Goal: Transaction & Acquisition: Purchase product/service

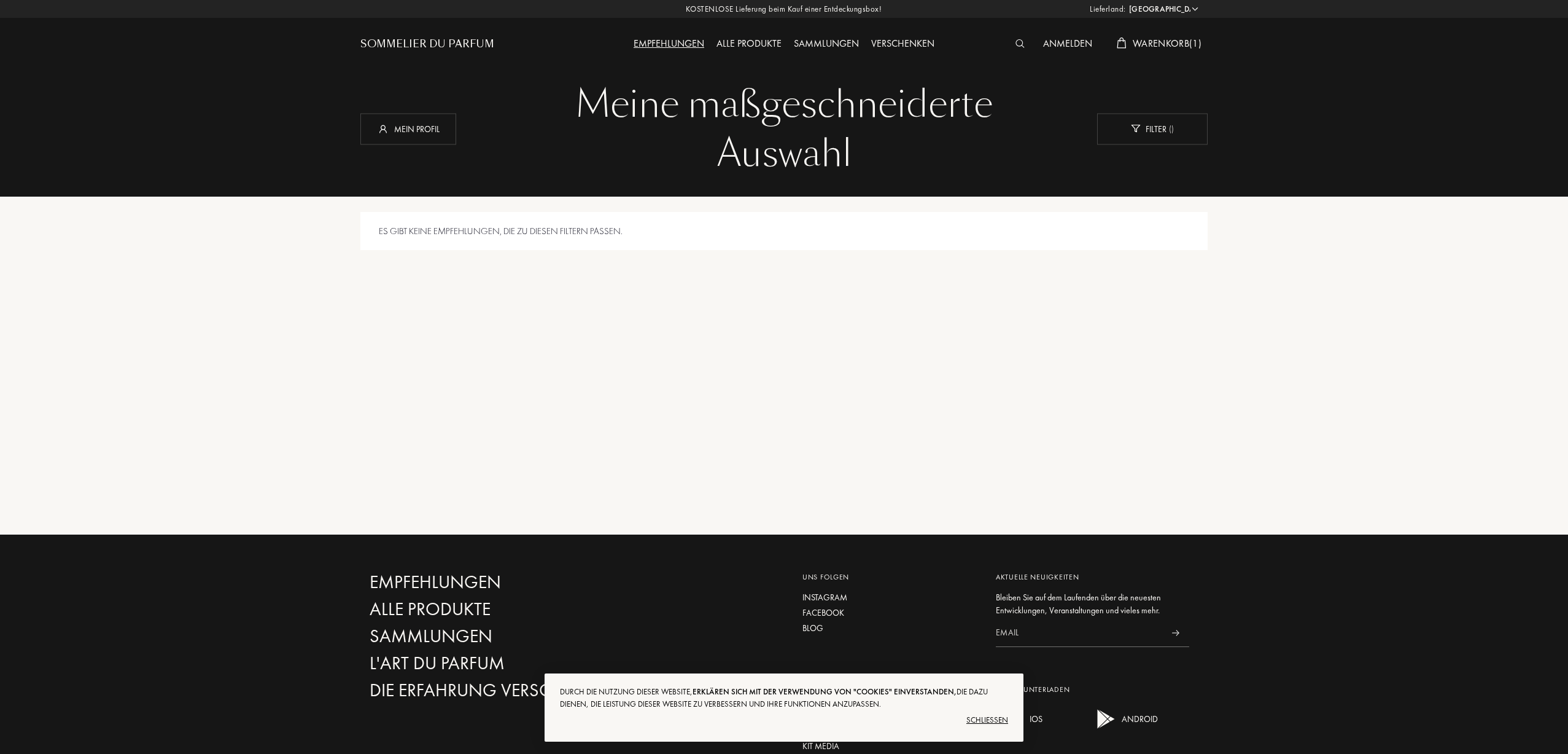
click at [745, 42] on div "Alle Produkte" at bounding box center [749, 44] width 77 height 16
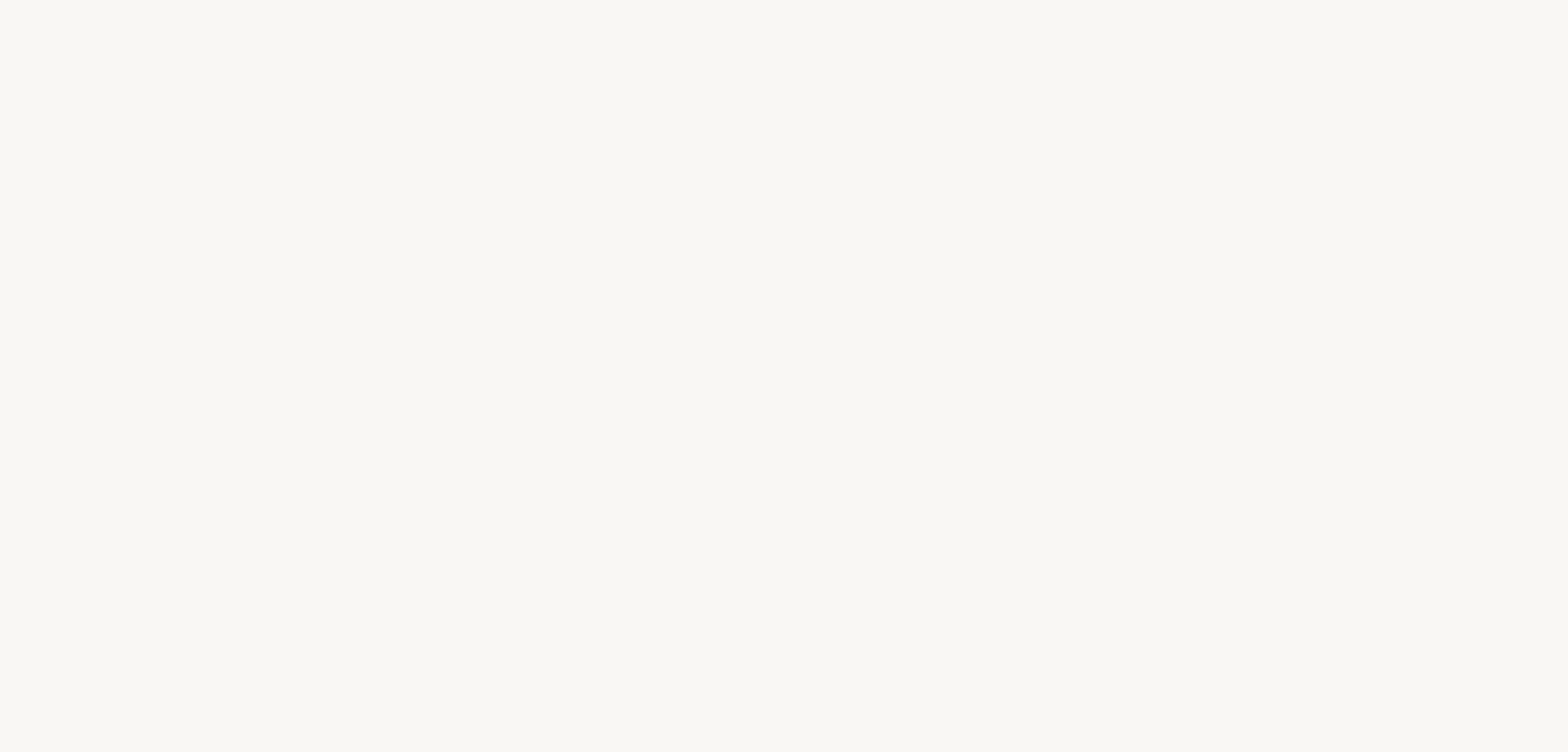
select select "DE"
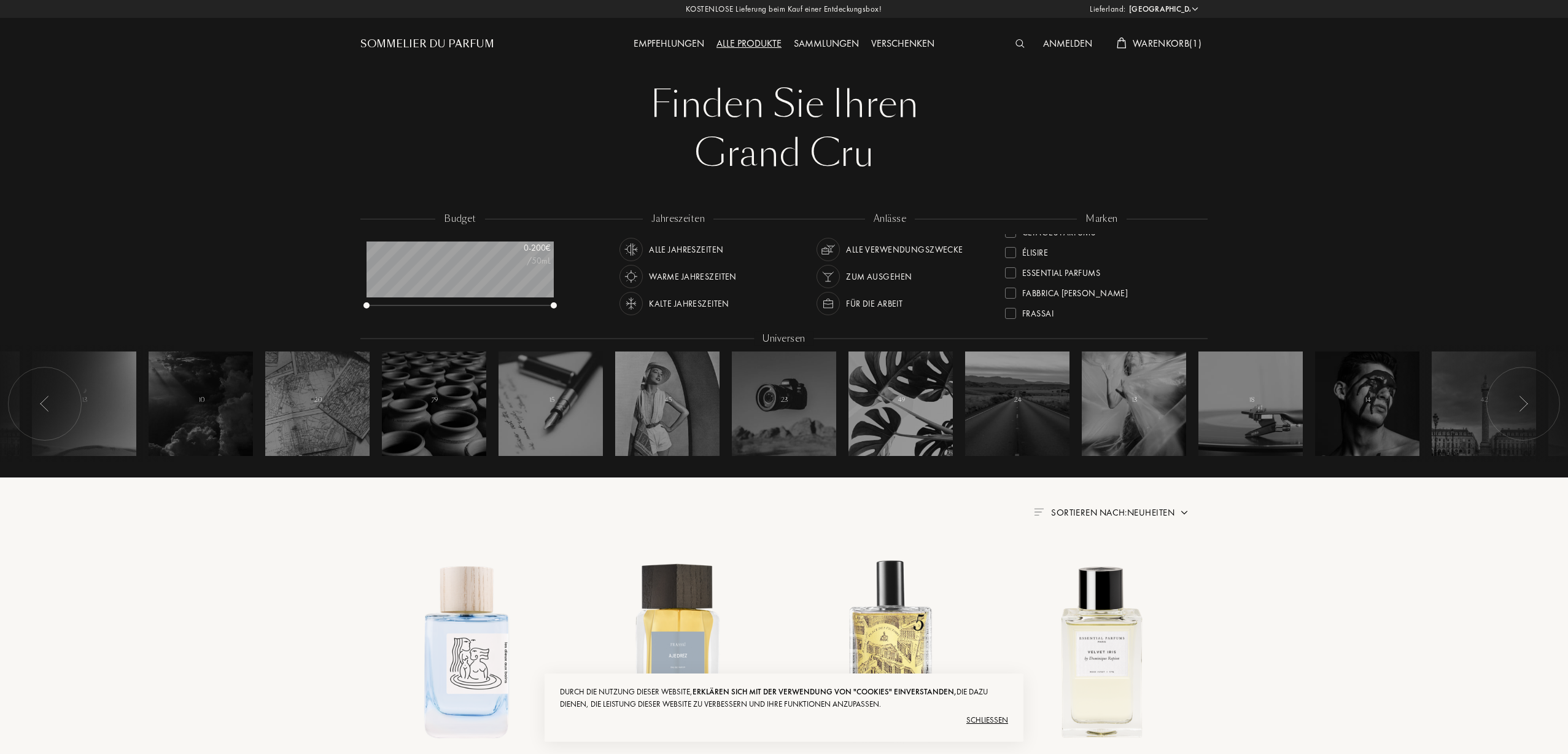
scroll to position [123, 0]
click at [1013, 304] on div at bounding box center [1011, 304] width 11 height 11
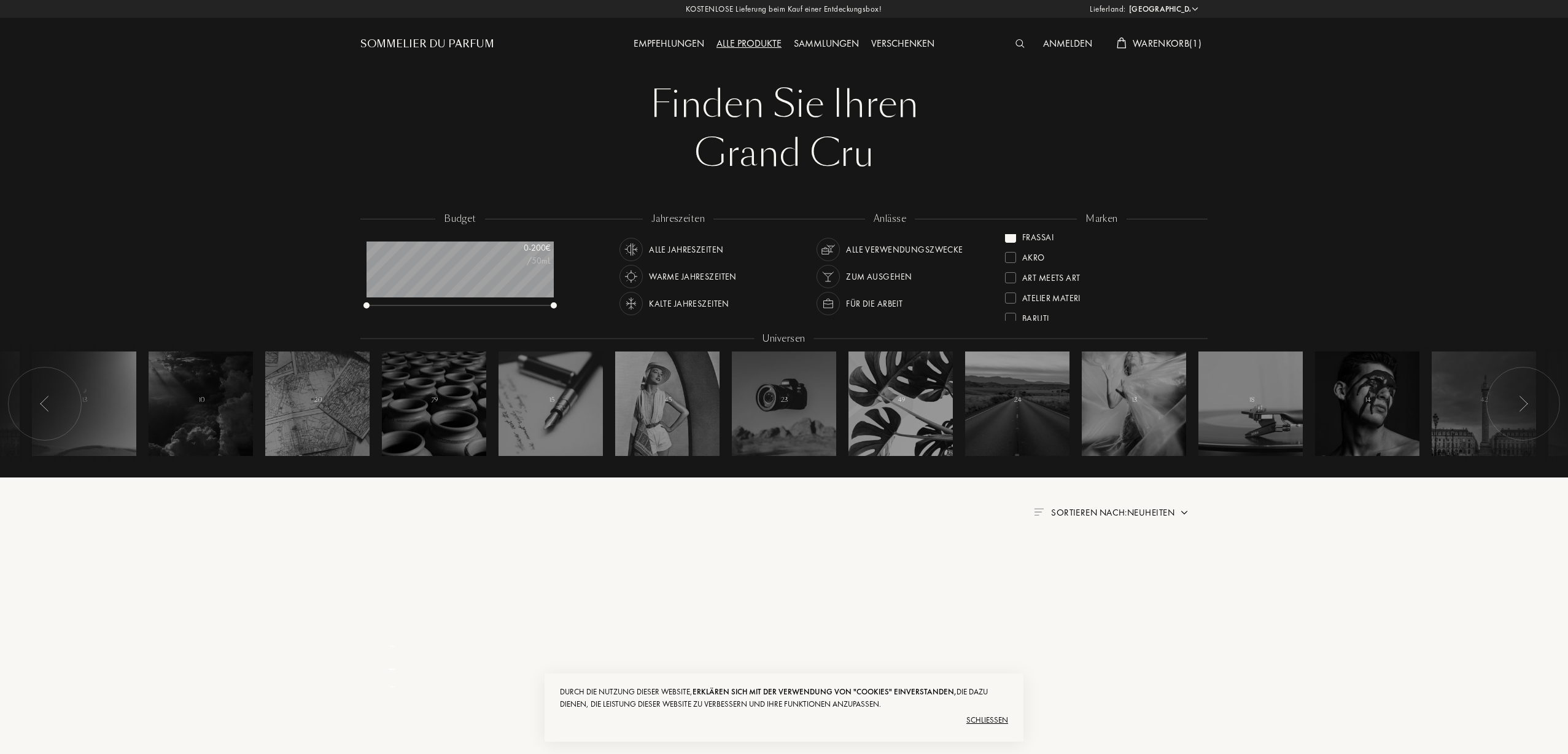
scroll to position [0, 0]
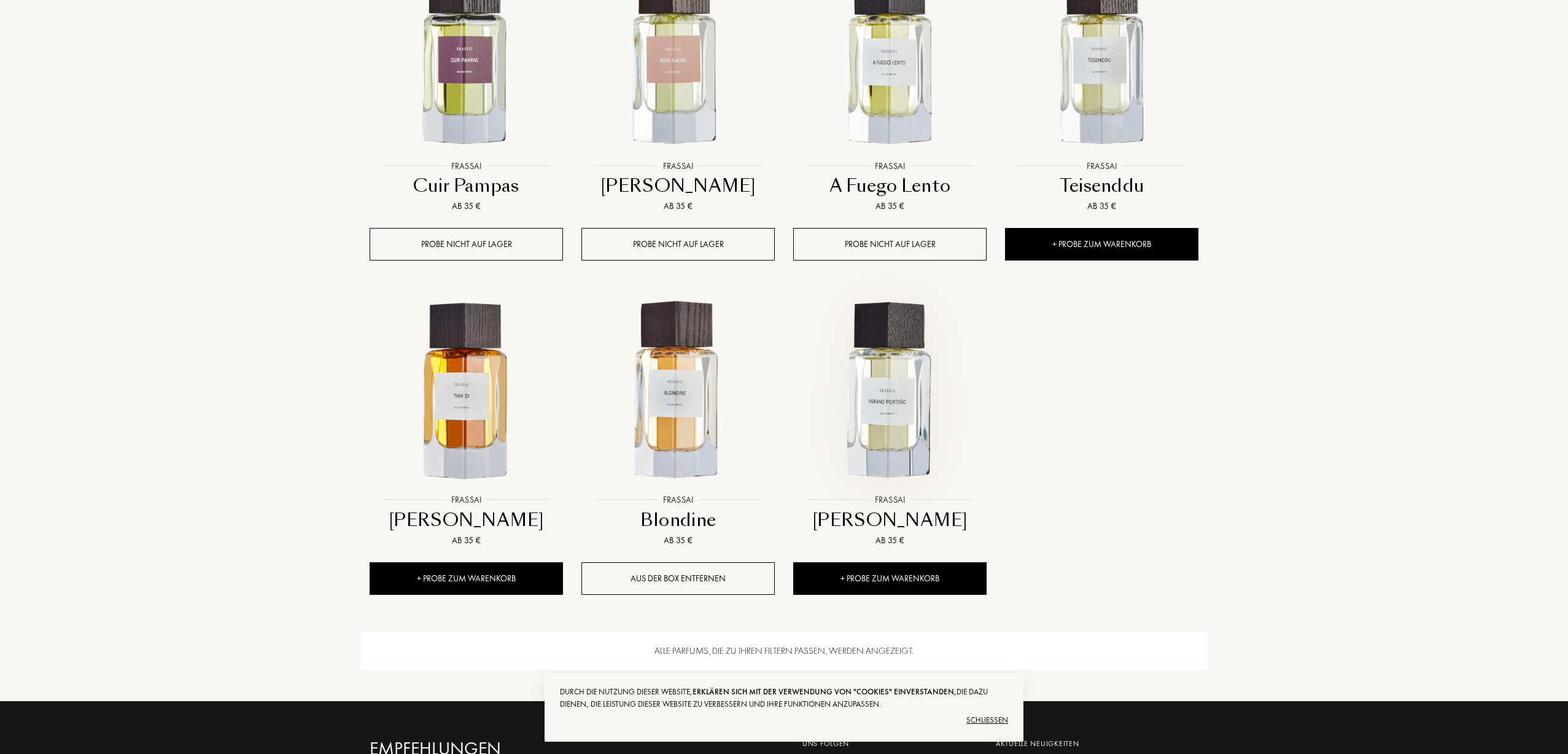
scroll to position [1044, 0]
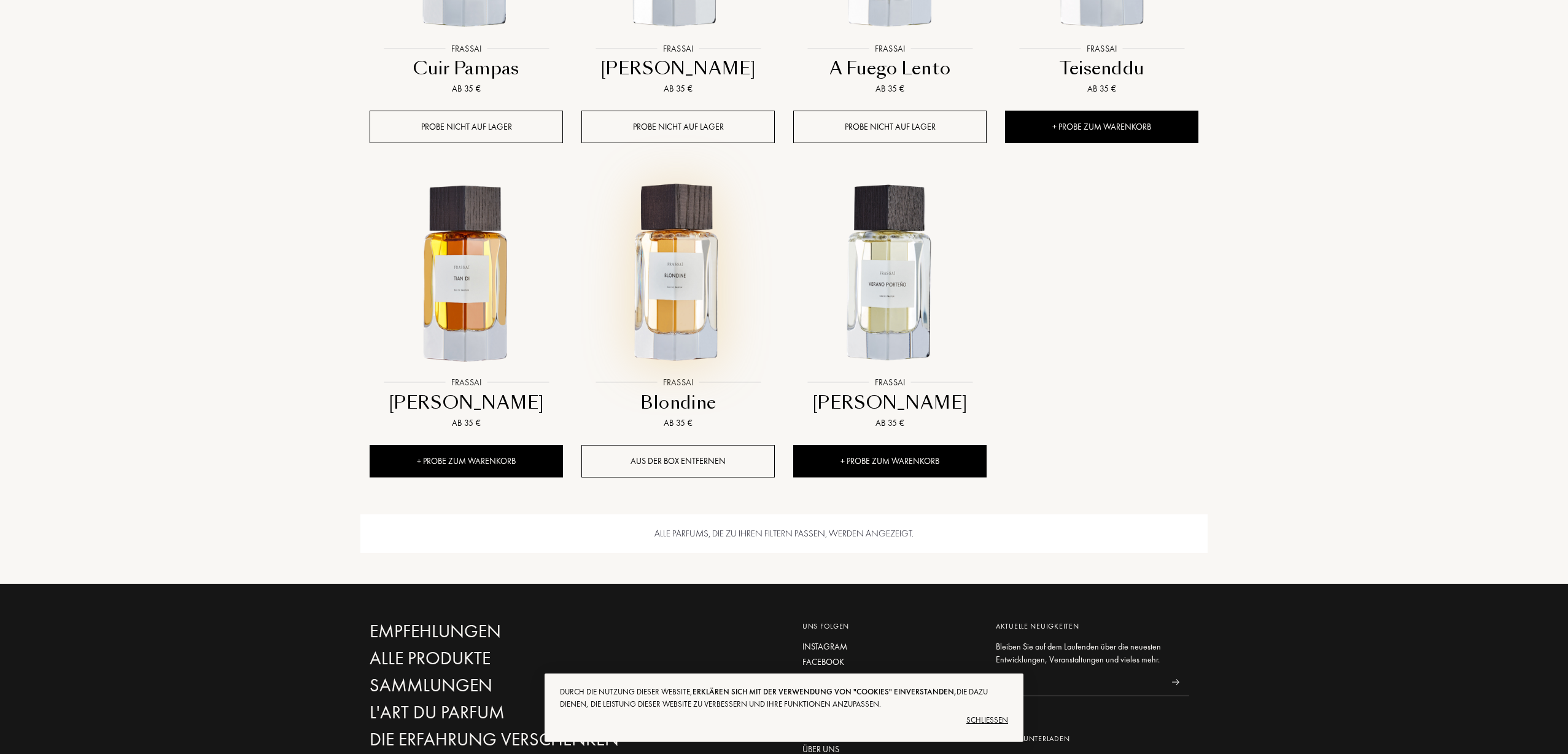
click at [657, 343] on img at bounding box center [678, 274] width 191 height 191
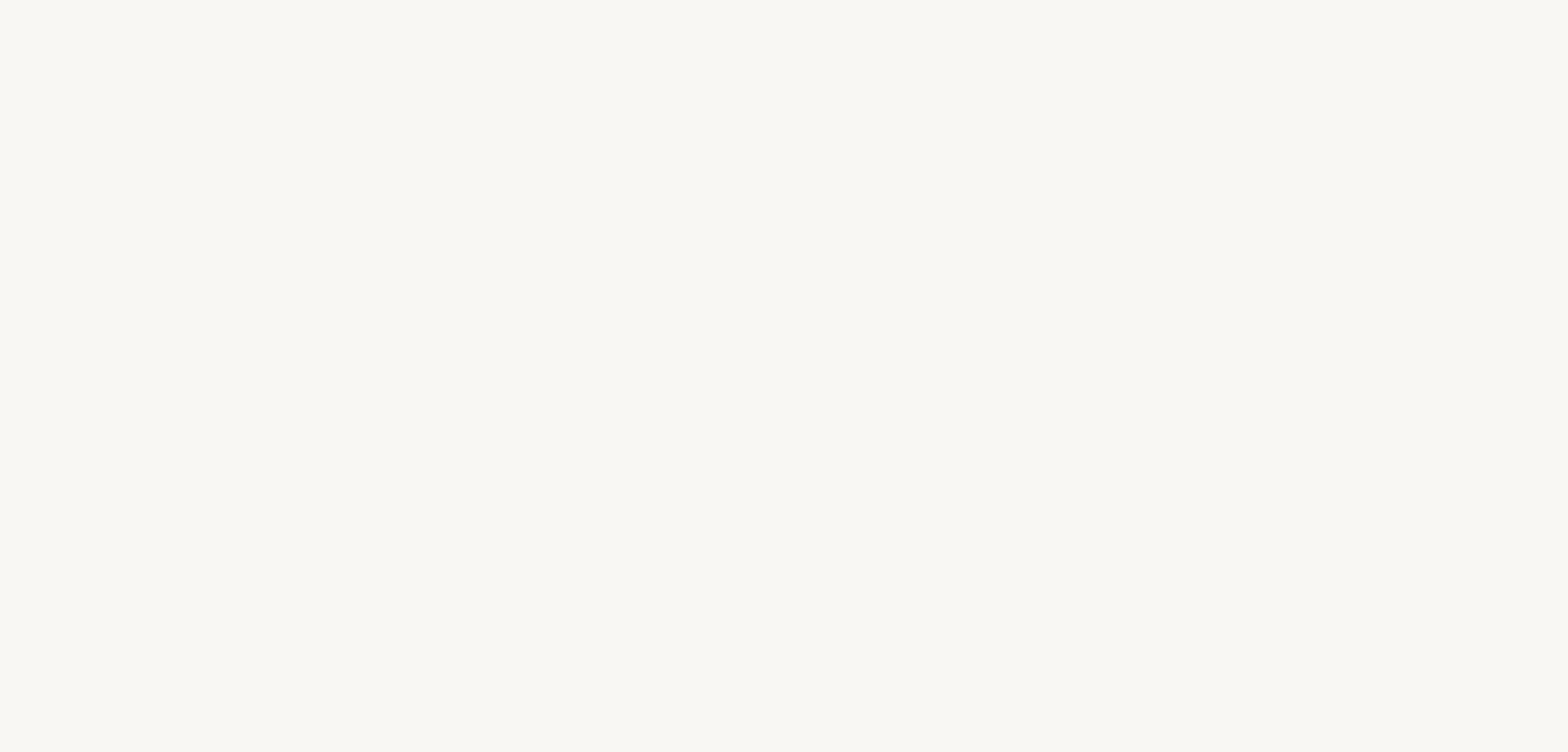
select select "DE"
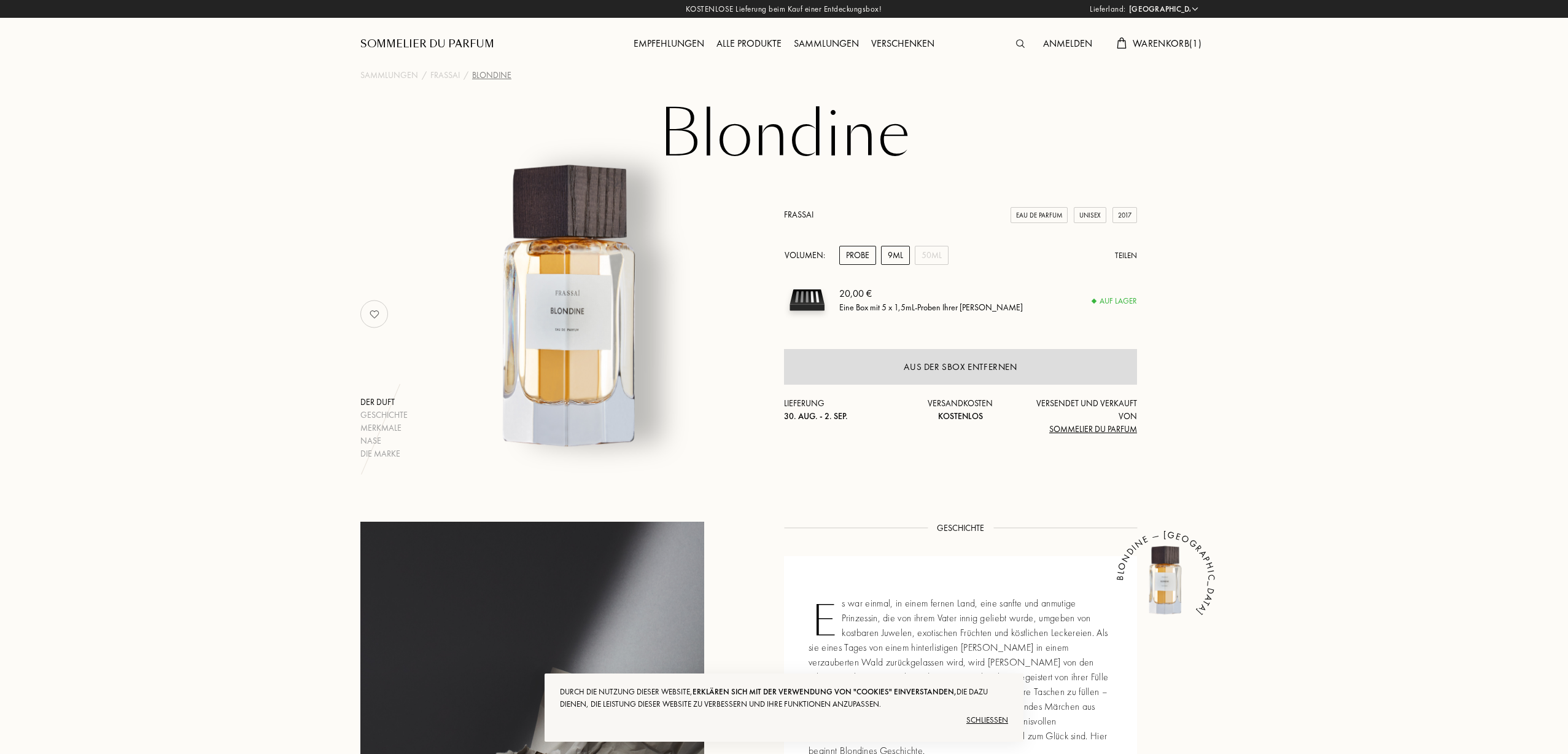
click at [893, 247] on div "9mL" at bounding box center [895, 255] width 29 height 19
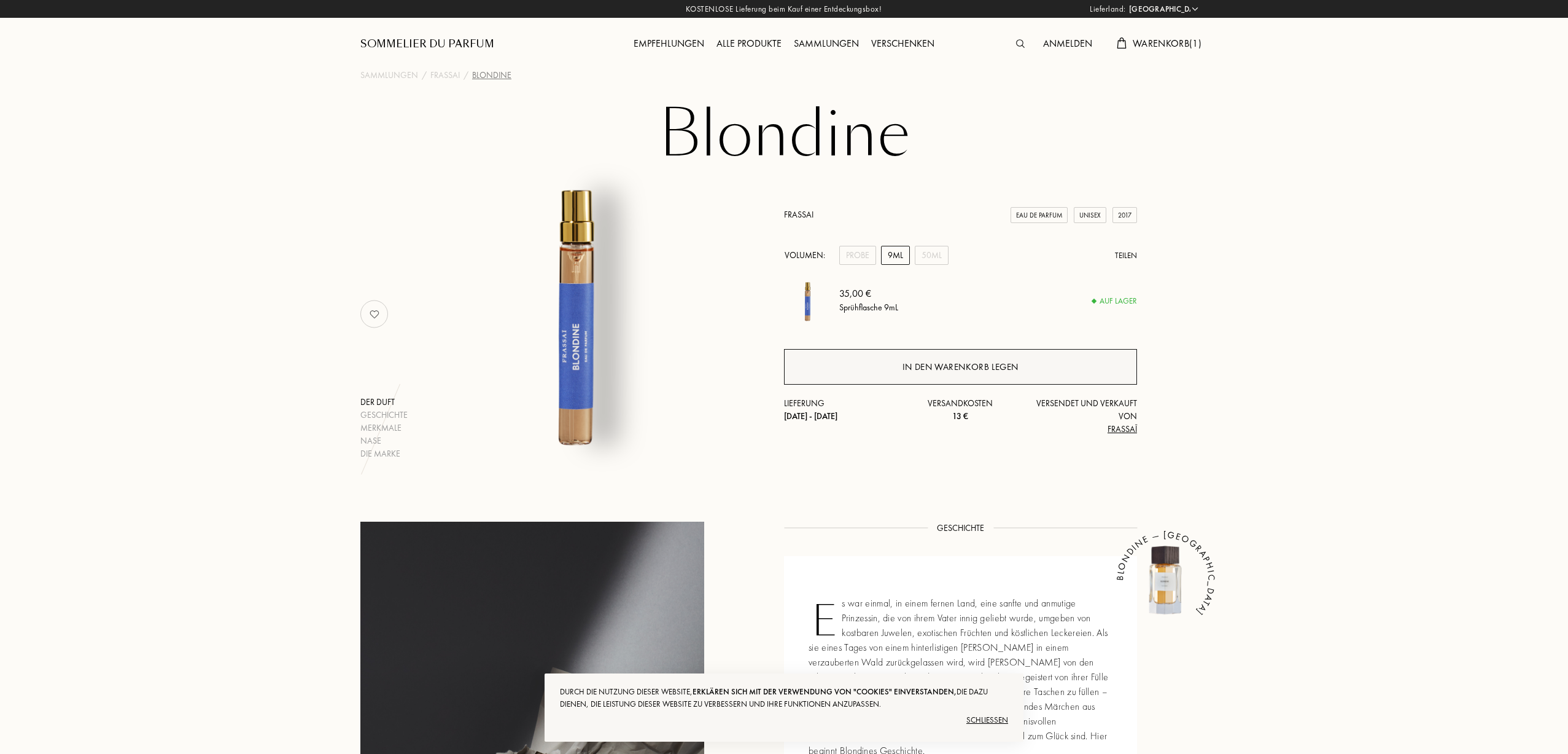
click at [919, 361] on div "In den Warenkorb legen" at bounding box center [961, 367] width 116 height 14
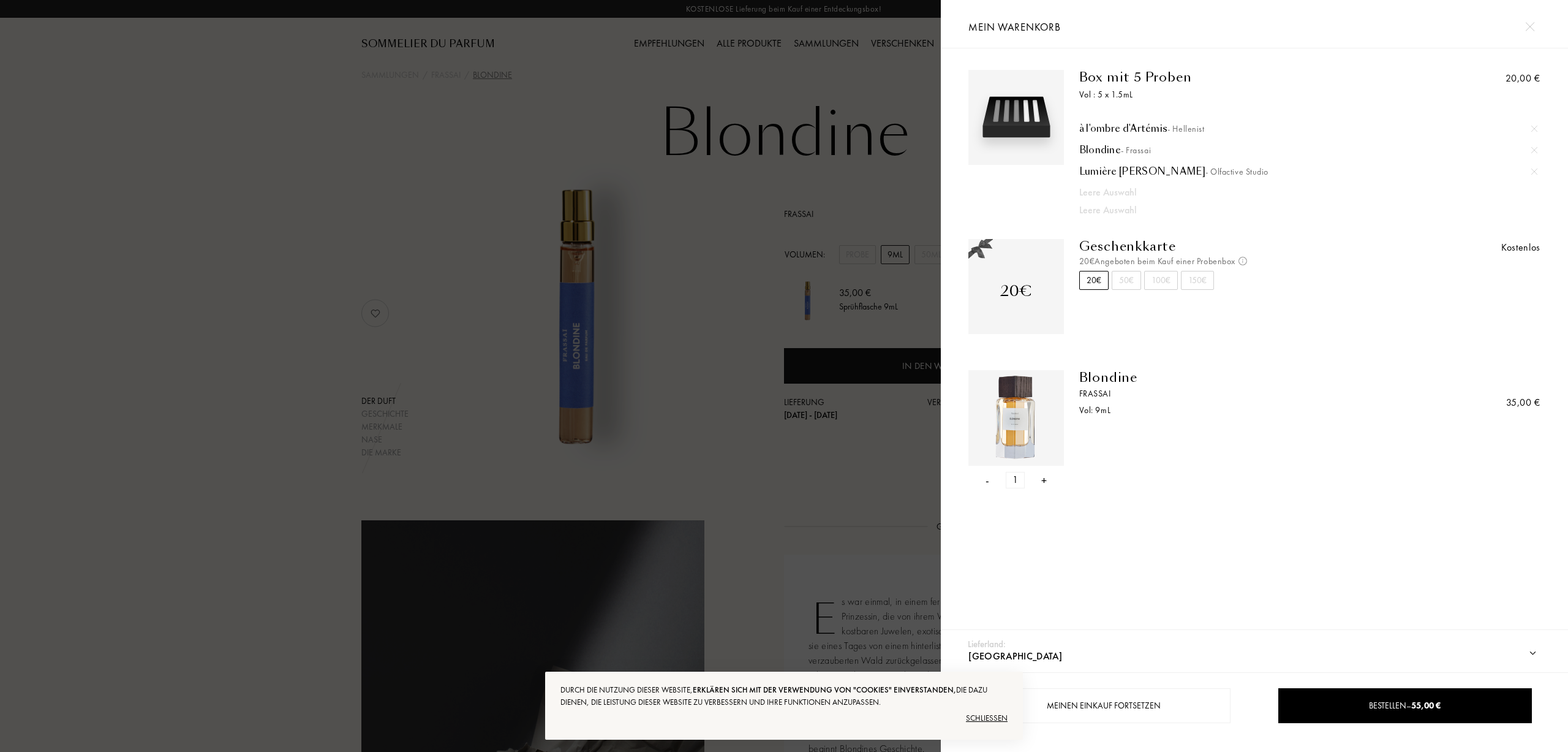
click at [1532, 131] on img at bounding box center [1534, 128] width 6 height 6
click at [1531, 133] on div at bounding box center [1535, 128] width 18 height 18
click at [1538, 128] on div at bounding box center [1535, 128] width 18 height 18
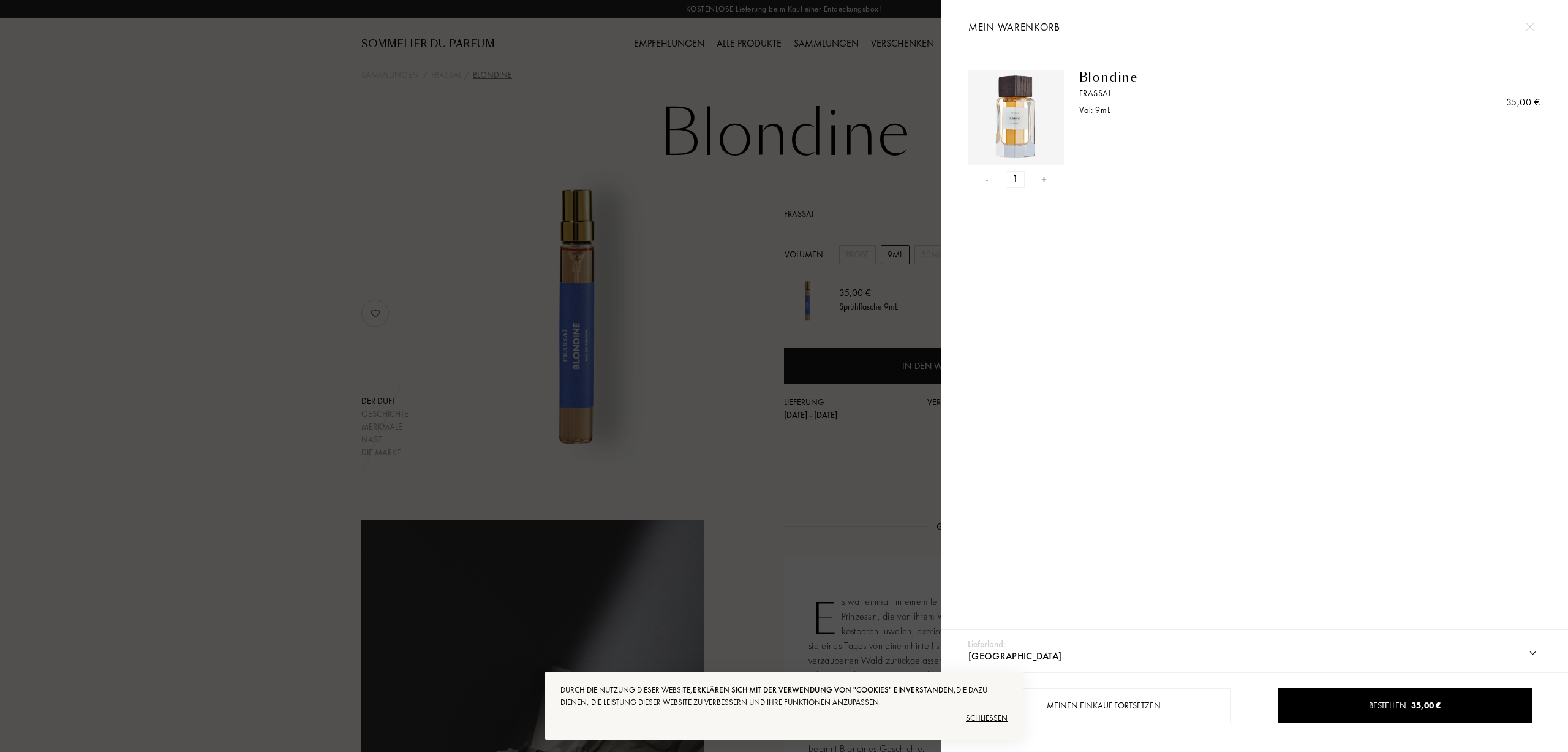
click at [1107, 655] on select "Afghanistan Ägypten Albanien Algerien Amerikanische Jungferninseln Andorra Ango…" at bounding box center [1254, 656] width 577 height 32
select select "EE"
click at [966, 641] on select "Afghanistan Ägypten Albanien Algerien Amerikanische Jungferninseln Andorra Ango…" at bounding box center [1254, 656] width 577 height 32
select select "EE"
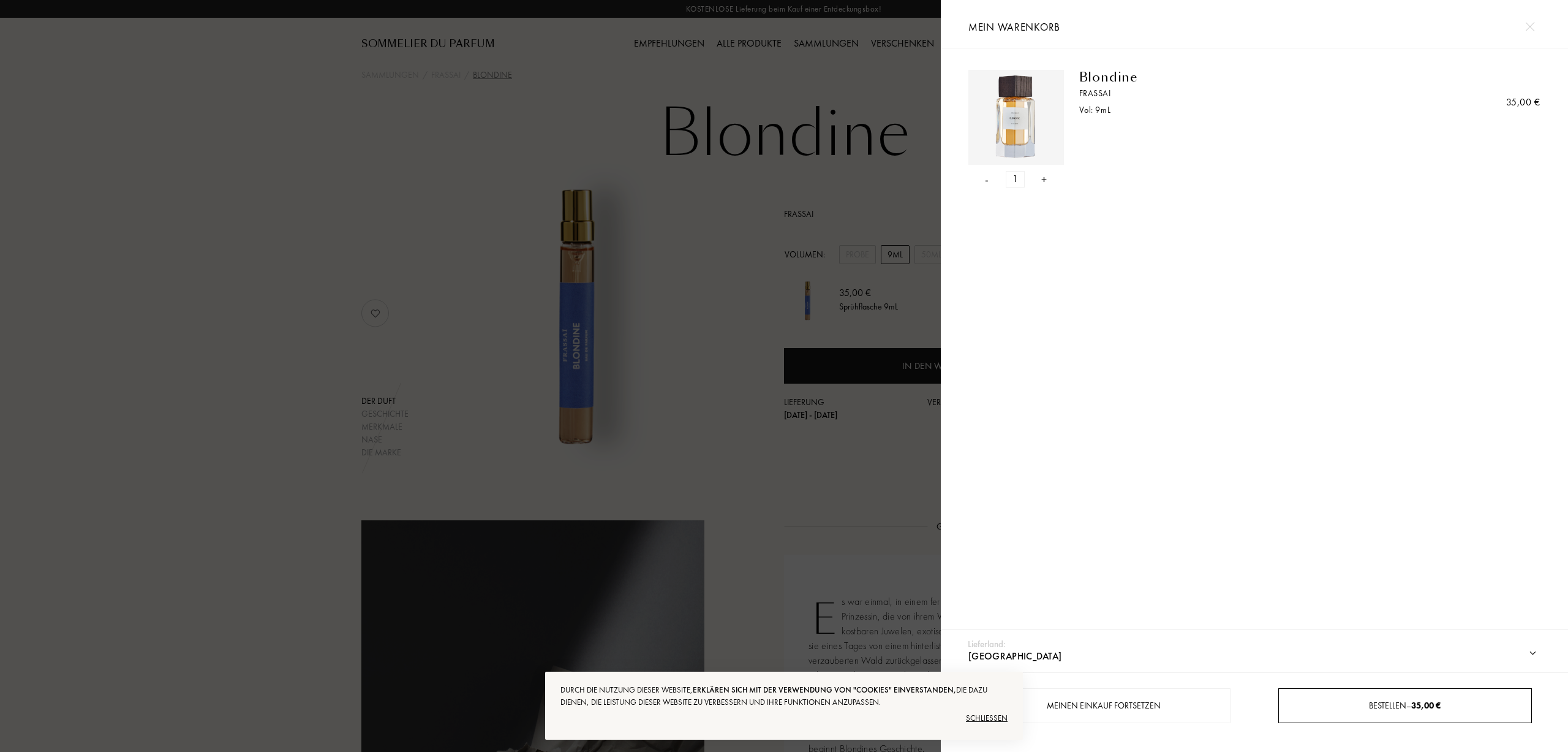
click at [1320, 701] on div "Bestellen – 35,00 €" at bounding box center [1404, 705] width 252 height 13
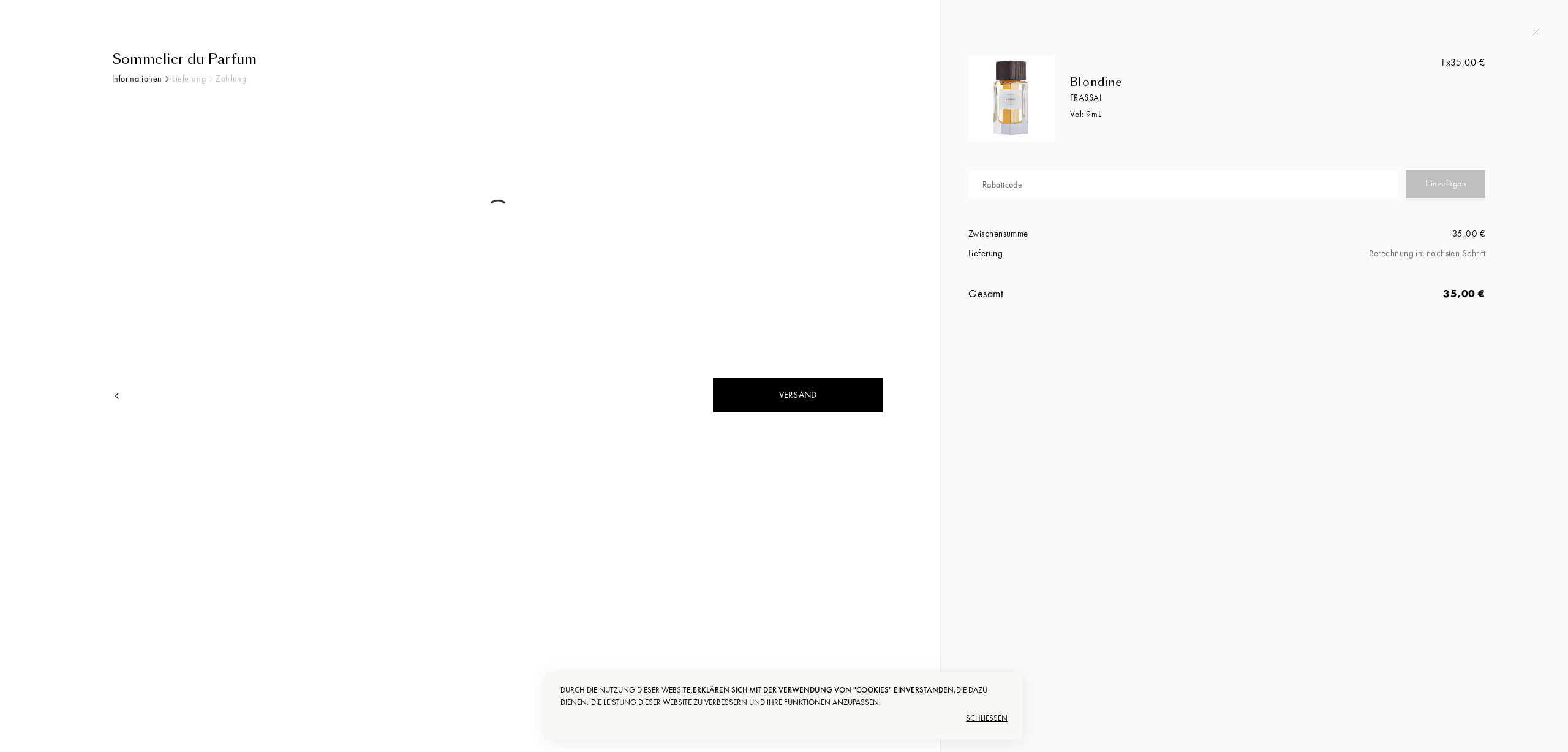
select select "EE"
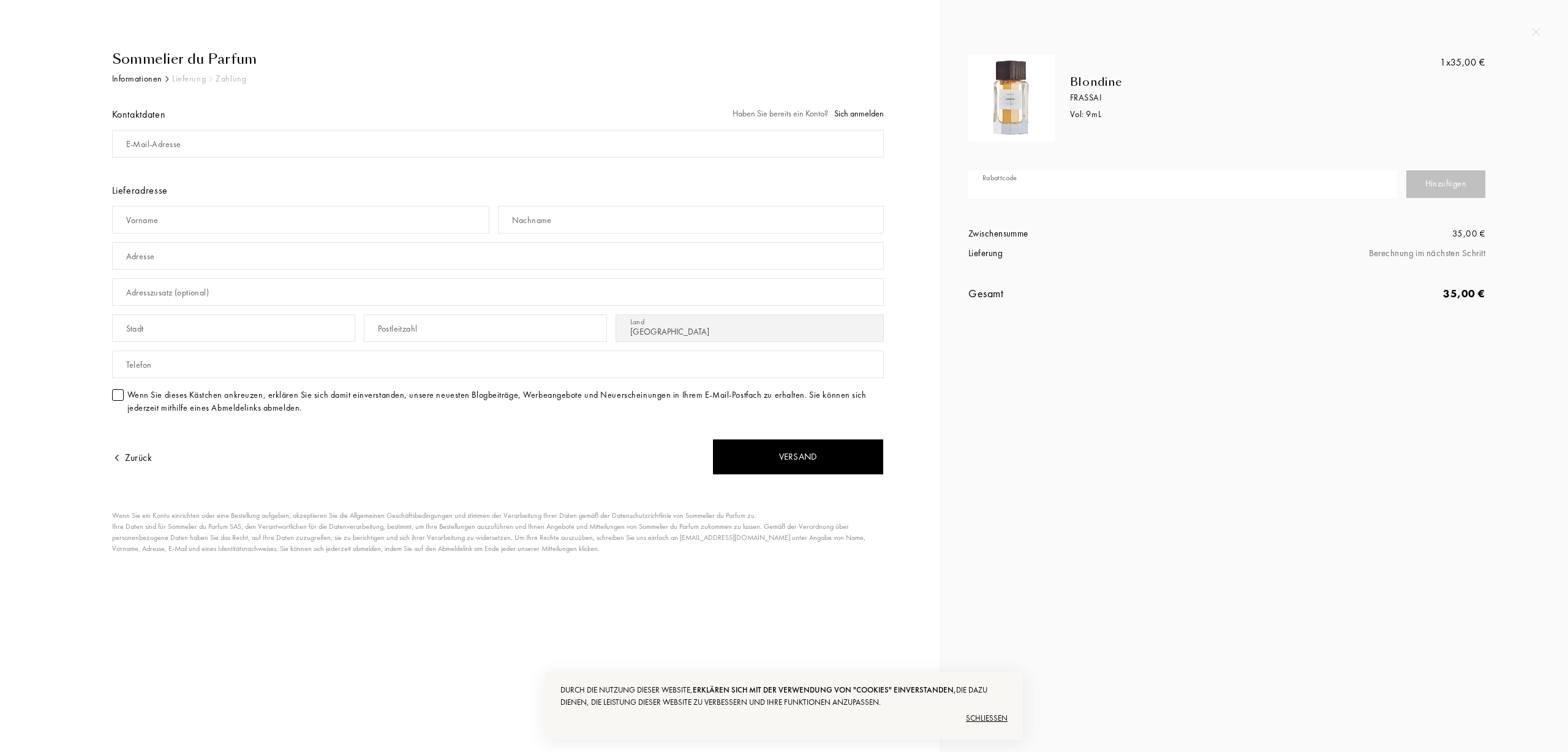
click at [1239, 181] on input "text" at bounding box center [1183, 183] width 429 height 28
